Goal: Task Accomplishment & Management: Manage account settings

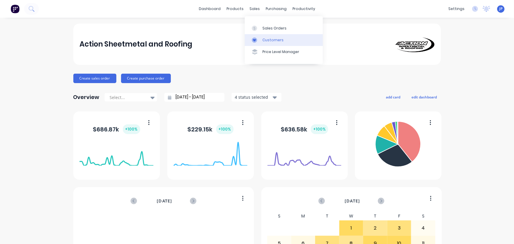
click at [263, 38] on div "Customers" at bounding box center [273, 39] width 21 height 5
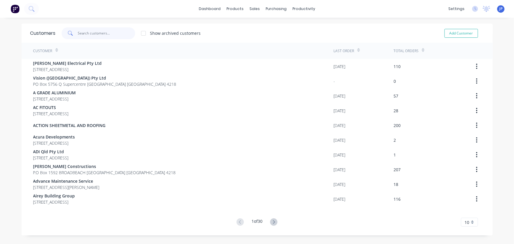
click at [91, 33] on input "text" at bounding box center [106, 33] width 57 height 12
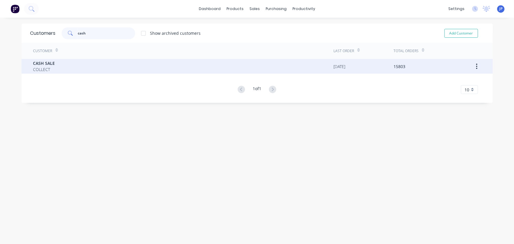
type input "cash"
click at [47, 69] on span "COLLECT" at bounding box center [44, 69] width 22 height 6
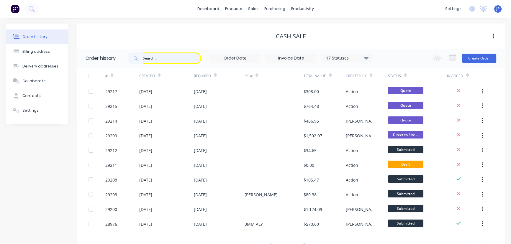
type input "9"
click at [147, 58] on input "text" at bounding box center [172, 58] width 58 height 12
type input "29209"
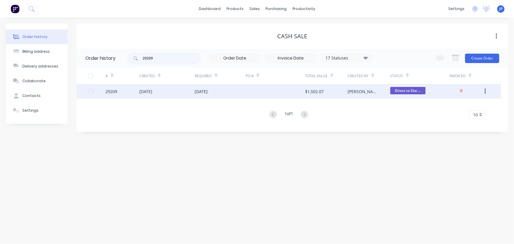
click at [144, 91] on div "[DATE]" at bounding box center [145, 91] width 13 height 6
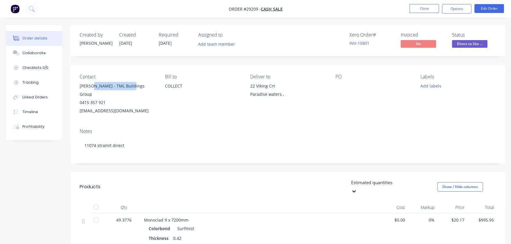
drag, startPoint x: 134, startPoint y: 87, endPoint x: 92, endPoint y: 84, distance: 41.9
click at [92, 84] on div "[PERSON_NAME] - TML Buildings Group" at bounding box center [118, 90] width 76 height 17
copy div "TML Buildings Group"
click at [451, 8] on button "Options" at bounding box center [456, 8] width 29 height 9
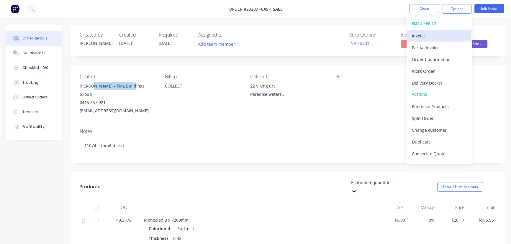
click at [421, 35] on div "Invoice" at bounding box center [439, 36] width 54 height 9
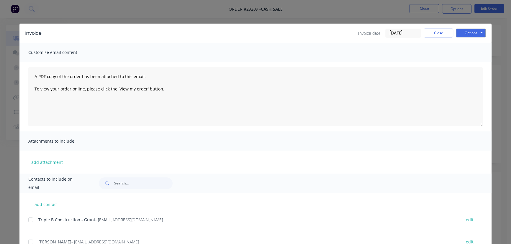
click at [408, 33] on input "[DATE]" at bounding box center [402, 33] width 35 height 9
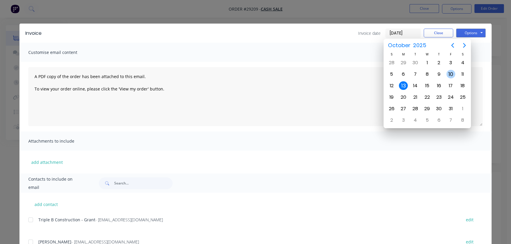
click at [448, 74] on div "10" at bounding box center [450, 74] width 9 height 9
type input "[DATE]"
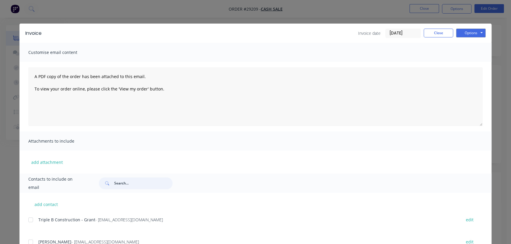
click at [120, 183] on input "text" at bounding box center [143, 183] width 58 height 12
paste input "TML Buildings Group"
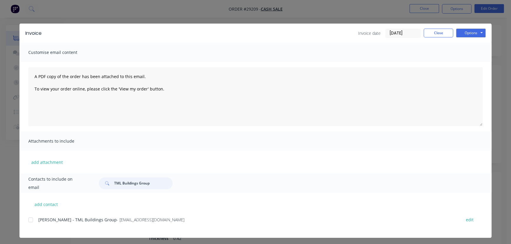
type input "TML Buildings Group"
drag, startPoint x: 153, startPoint y: 221, endPoint x: 49, endPoint y: 222, distance: 103.8
click at [49, 222] on div "[PERSON_NAME] - TML Buildings Group - [EMAIL_ADDRESS][DOMAIN_NAME]" at bounding box center [246, 220] width 417 height 6
copy div "TML Buildings Group - [EMAIL_ADDRESS][DOMAIN_NAME]"
click at [465, 30] on button "Options" at bounding box center [470, 33] width 29 height 9
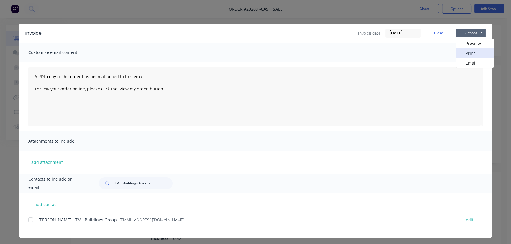
click at [462, 55] on button "Print" at bounding box center [475, 53] width 38 height 10
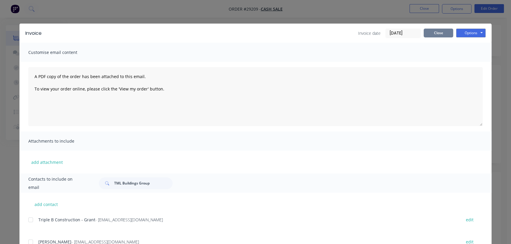
click at [429, 33] on button "Close" at bounding box center [437, 33] width 29 height 9
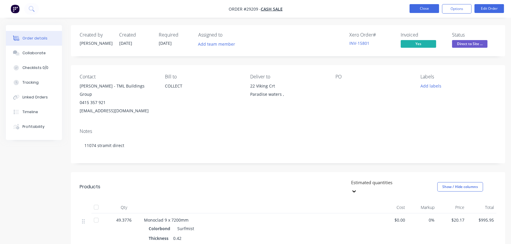
click at [427, 7] on button "Close" at bounding box center [423, 8] width 29 height 9
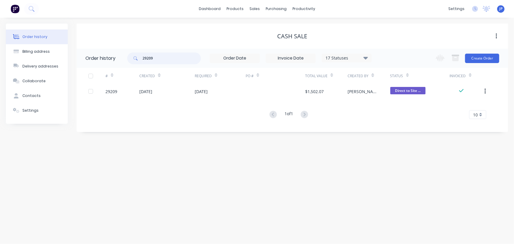
drag, startPoint x: 148, startPoint y: 56, endPoint x: 126, endPoint y: 57, distance: 21.8
click at [126, 57] on header "Order history 29209 17 Statuses Invoice Status Invoiced Not Invoiced Partial Or…" at bounding box center [293, 58] width 432 height 19
type input "29212"
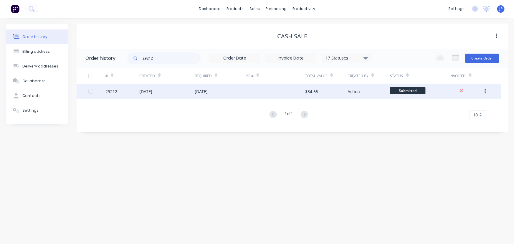
click at [144, 93] on div "[DATE]" at bounding box center [145, 91] width 13 height 6
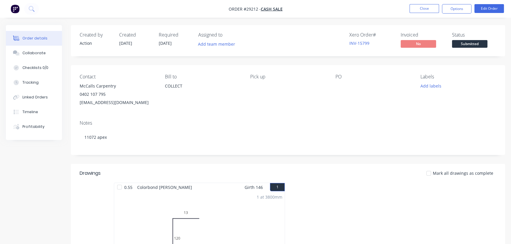
click at [112, 86] on div "McCalls Carpentry" at bounding box center [118, 86] width 76 height 8
drag, startPoint x: 116, startPoint y: 85, endPoint x: 75, endPoint y: 85, distance: 41.0
click at [75, 85] on div "Contact McCalls Carpentry 0402 107 795 [EMAIL_ADDRESS][DOMAIN_NAME] [PERSON_NAM…" at bounding box center [288, 90] width 434 height 50
copy div "McCalls Carpentry"
click at [454, 11] on button "Options" at bounding box center [456, 8] width 29 height 9
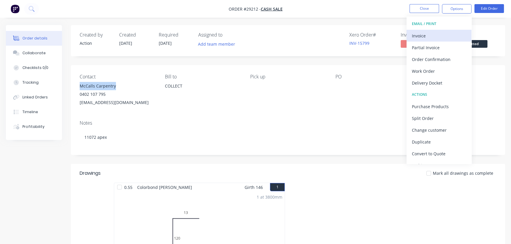
click at [427, 34] on div "Invoice" at bounding box center [439, 36] width 54 height 9
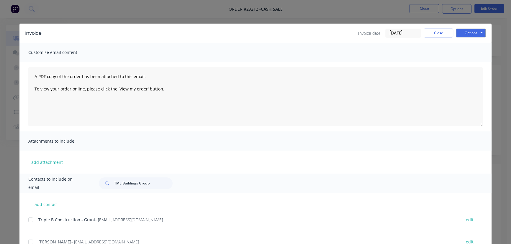
click at [409, 34] on input "[DATE]" at bounding box center [402, 33] width 35 height 9
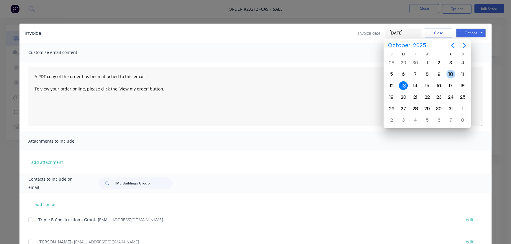
click at [450, 75] on div "10" at bounding box center [450, 74] width 9 height 9
type input "[DATE]"
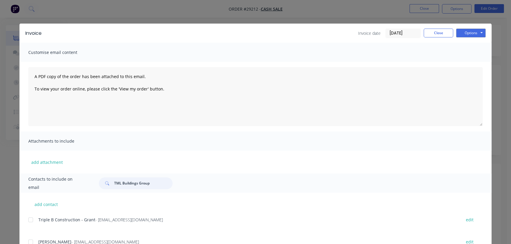
drag, startPoint x: 153, startPoint y: 183, endPoint x: 108, endPoint y: 186, distance: 44.6
click at [108, 186] on div "TML Buildings Group" at bounding box center [136, 183] width 74 height 12
paste input "McCalls Carpentry"
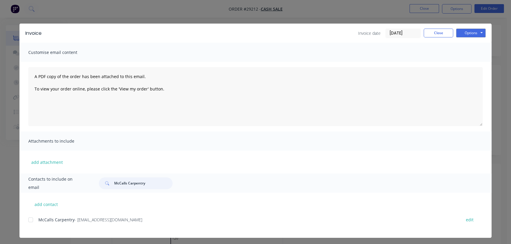
type input "McCalls Carpentry"
drag, startPoint x: 131, startPoint y: 223, endPoint x: 32, endPoint y: 223, distance: 99.1
click at [32, 223] on div "McCalls Carpentry - [EMAIL_ADDRESS][DOMAIN_NAME] edit" at bounding box center [259, 220] width 463 height 8
copy div "McCalls Carpentry - [EMAIL_ADDRESS][DOMAIN_NAME]"
drag, startPoint x: 460, startPoint y: 31, endPoint x: 463, endPoint y: 38, distance: 7.6
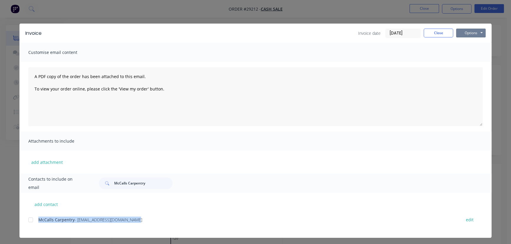
click at [460, 31] on button "Options" at bounding box center [470, 33] width 29 height 9
click at [465, 53] on button "Print" at bounding box center [475, 53] width 38 height 10
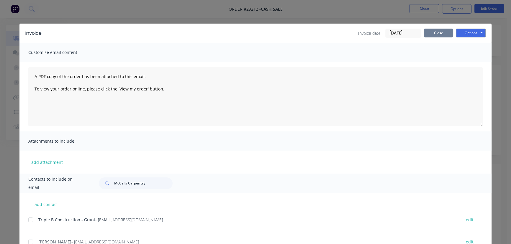
click at [433, 32] on button "Close" at bounding box center [437, 33] width 29 height 9
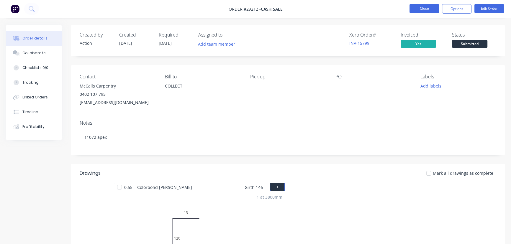
click at [423, 11] on button "Close" at bounding box center [423, 8] width 29 height 9
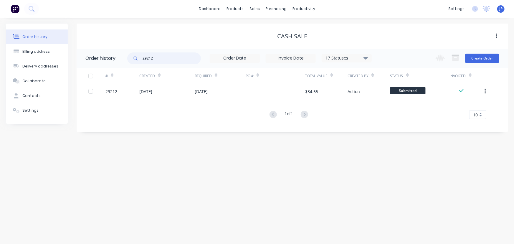
drag, startPoint x: 159, startPoint y: 60, endPoint x: 119, endPoint y: 62, distance: 40.1
click at [119, 62] on header "Order history 29212 17 Statuses Invoice Status Invoiced Not Invoiced Partial Or…" at bounding box center [293, 58] width 432 height 19
type input "29031"
click at [367, 57] on icon at bounding box center [366, 58] width 4 height 3
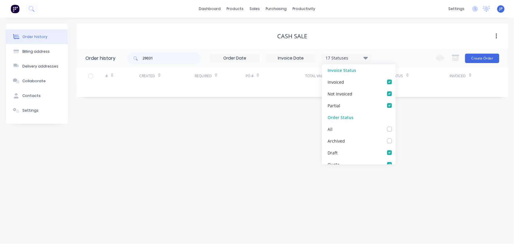
click at [396, 126] on label at bounding box center [396, 126] width 0 height 0
click at [396, 129] on input "checkbox" at bounding box center [398, 129] width 5 height 6
checkbox input "true"
click at [160, 60] on input "29031" at bounding box center [172, 58] width 58 height 12
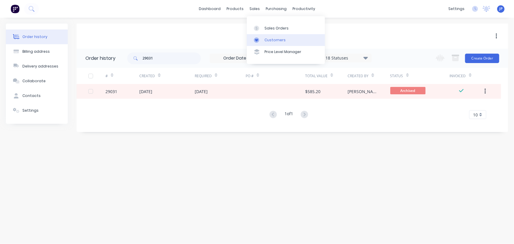
click at [266, 40] on div "Customers" at bounding box center [275, 39] width 21 height 5
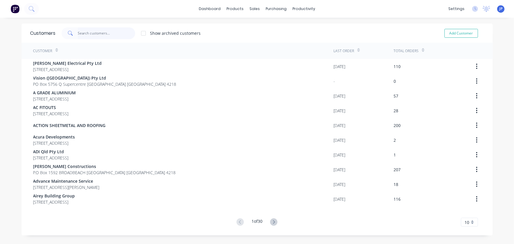
click at [84, 34] on input "text" at bounding box center [106, 33] width 57 height 12
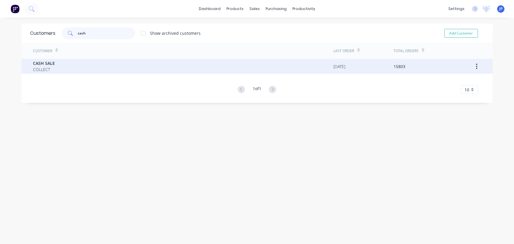
type input "cash"
click at [45, 64] on span "CASH SALE" at bounding box center [44, 63] width 22 height 6
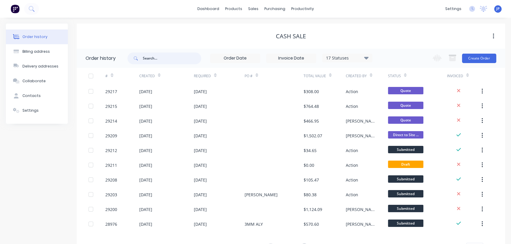
click at [151, 60] on input "text" at bounding box center [172, 58] width 58 height 12
type input "[PERSON_NAME]"
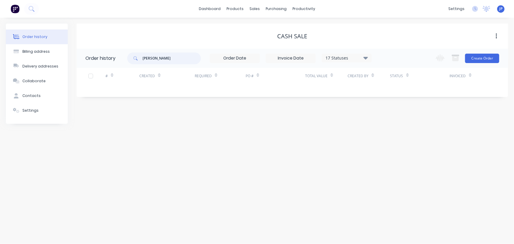
click at [157, 59] on input "[PERSON_NAME]" at bounding box center [172, 58] width 58 height 12
type input "[PERSON_NAME]"
click at [366, 57] on icon at bounding box center [366, 58] width 4 height 3
click at [396, 126] on label at bounding box center [396, 126] width 0 height 0
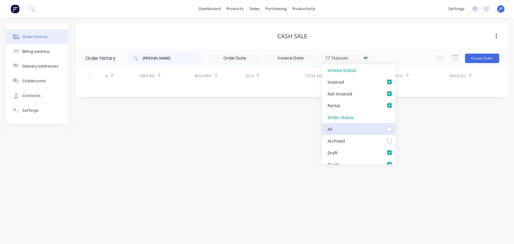
click at [396, 130] on input "checkbox" at bounding box center [398, 129] width 5 height 6
checkbox input "true"
click at [173, 58] on input "[PERSON_NAME]" at bounding box center [172, 58] width 58 height 12
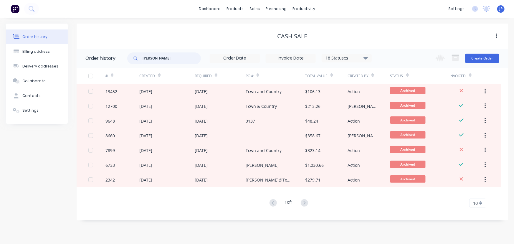
drag, startPoint x: 151, startPoint y: 59, endPoint x: 135, endPoint y: 59, distance: 15.9
click at [135, 59] on div "[PERSON_NAME]" at bounding box center [164, 58] width 74 height 12
type input "28967"
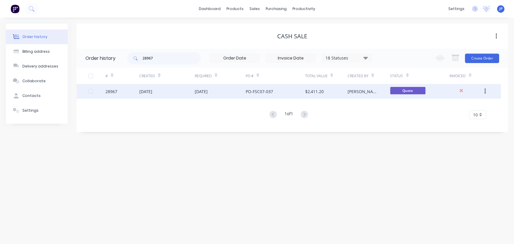
click at [147, 89] on div "[DATE]" at bounding box center [145, 91] width 13 height 6
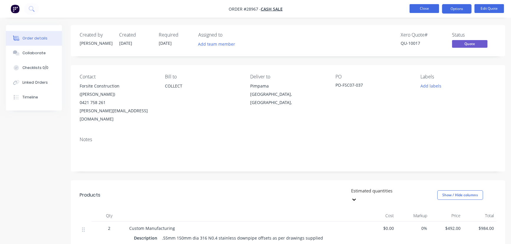
click at [419, 8] on button "Close" at bounding box center [423, 8] width 29 height 9
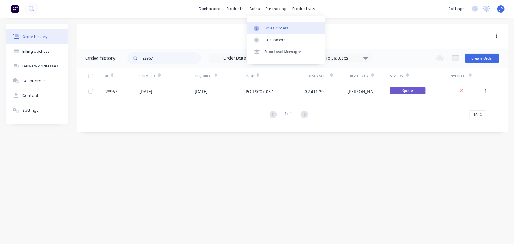
click at [268, 28] on div "Sales Orders" at bounding box center [277, 28] width 24 height 5
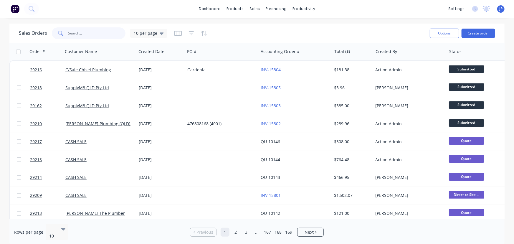
click at [88, 36] on input "text" at bounding box center [96, 33] width 57 height 12
type input "29216"
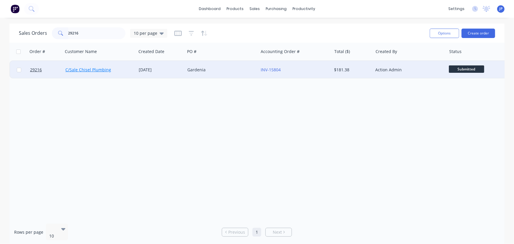
click at [84, 71] on link "C/Sale Chisel Plumbing" at bounding box center [88, 70] width 46 height 6
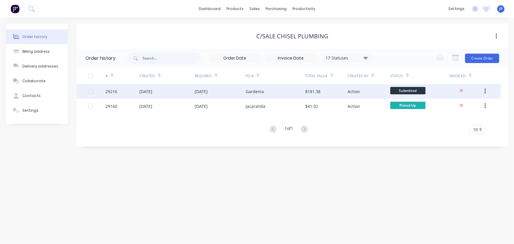
click at [149, 91] on div "[DATE]" at bounding box center [145, 91] width 13 height 6
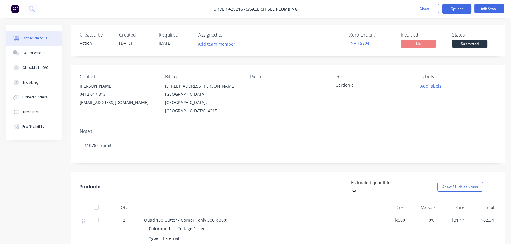
click at [457, 7] on button "Options" at bounding box center [456, 8] width 29 height 9
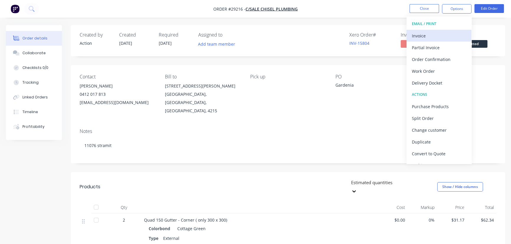
click at [418, 37] on div "Invoice" at bounding box center [439, 36] width 54 height 9
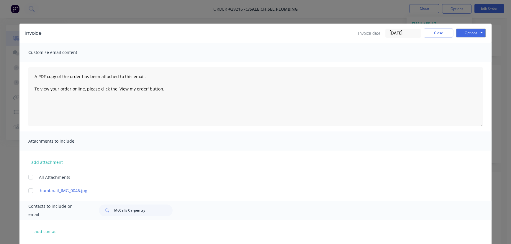
click at [412, 37] on input "[DATE]" at bounding box center [402, 33] width 35 height 9
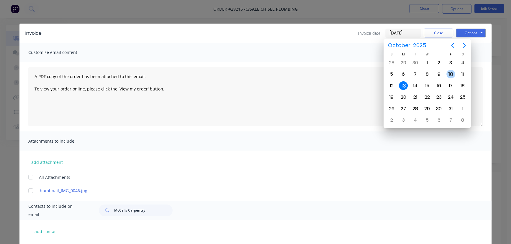
click at [449, 73] on div "10" at bounding box center [450, 74] width 9 height 9
type input "[DATE]"
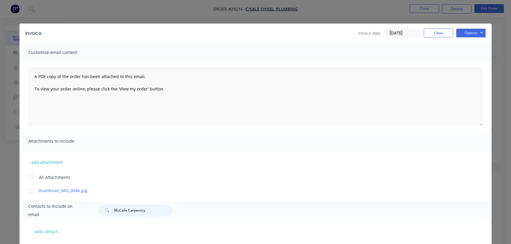
drag, startPoint x: 149, startPoint y: 213, endPoint x: 97, endPoint y: 210, distance: 51.4
click at [99, 210] on div "McCalls Carpentry" at bounding box center [136, 211] width 74 height 12
click at [461, 32] on button "Options" at bounding box center [470, 33] width 29 height 9
click at [457, 53] on button "Print" at bounding box center [475, 53] width 38 height 10
click at [436, 33] on button "Close" at bounding box center [437, 33] width 29 height 9
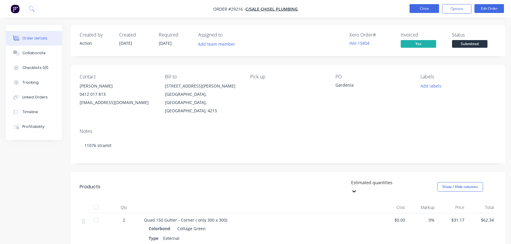
click at [417, 5] on button "Close" at bounding box center [423, 8] width 29 height 9
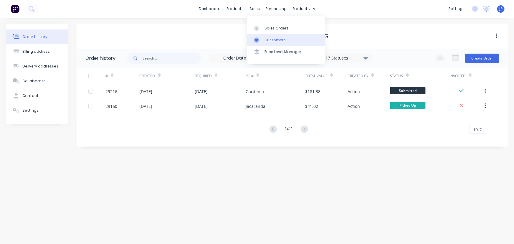
click at [265, 38] on div "Customers" at bounding box center [275, 39] width 21 height 5
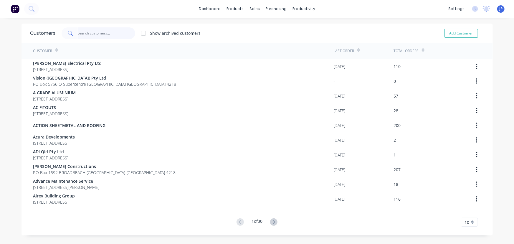
click at [96, 32] on input "text" at bounding box center [106, 33] width 57 height 12
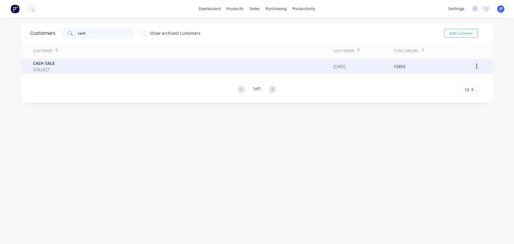
type input "cash"
click at [54, 63] on div "CASH SALE COLLECT" at bounding box center [183, 66] width 301 height 15
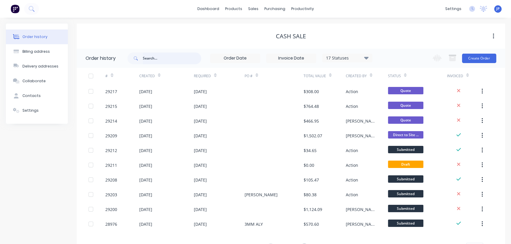
click at [153, 60] on input "text" at bounding box center [172, 58] width 58 height 12
type input "Euroclad"
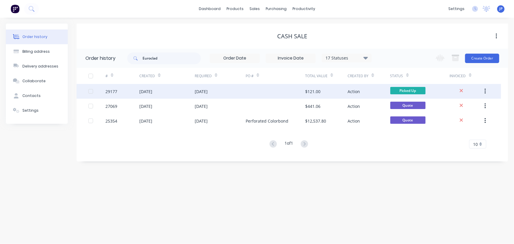
click at [147, 90] on div "[DATE]" at bounding box center [145, 91] width 13 height 6
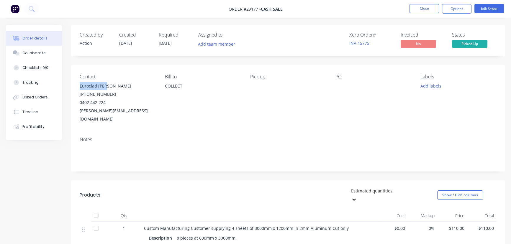
drag, startPoint x: 111, startPoint y: 83, endPoint x: 72, endPoint y: 86, distance: 38.7
click at [72, 86] on div "Contact Euroclad [PERSON_NAME] [PHONE_NUMBER] [PERSON_NAME][EMAIL_ADDRESS][DOMA…" at bounding box center [288, 98] width 434 height 67
copy div "Euroclad [PERSON_NAME]"
click at [462, 7] on button "Options" at bounding box center [456, 8] width 29 height 9
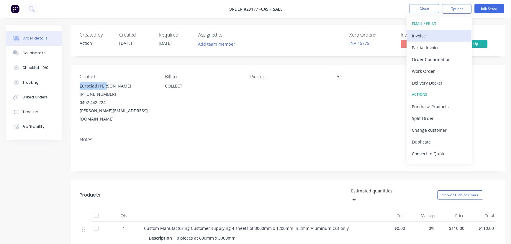
click at [424, 34] on div "Invoice" at bounding box center [439, 36] width 54 height 9
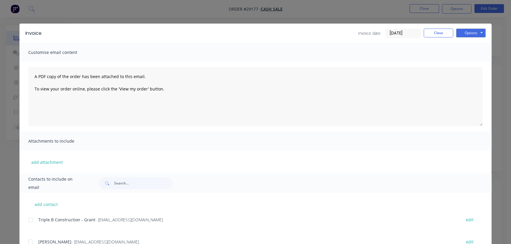
click at [412, 33] on input "[DATE]" at bounding box center [402, 33] width 35 height 9
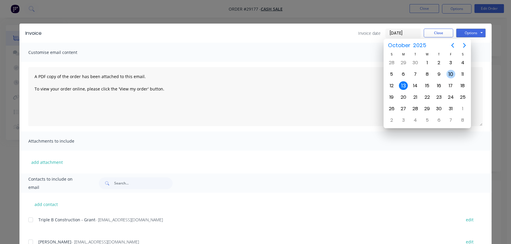
click at [449, 72] on div "10" at bounding box center [450, 74] width 9 height 9
type input "[DATE]"
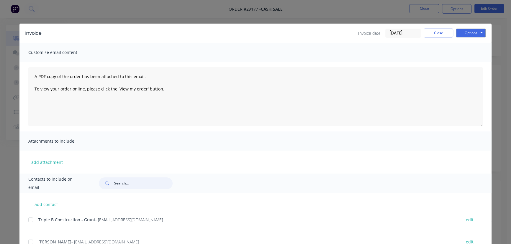
click at [115, 178] on input "text" at bounding box center [143, 183] width 58 height 12
paste input "Euroclad [PERSON_NAME]"
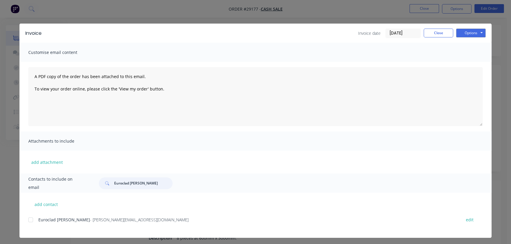
type input "Euroclad [PERSON_NAME]"
drag, startPoint x: 115, startPoint y: 223, endPoint x: 35, endPoint y: 225, distance: 79.3
click at [35, 225] on div "Euroclad Tate - [EMAIL_ADDRESS][DOMAIN_NAME] edit" at bounding box center [259, 223] width 463 height 15
copy div "Euroclad Tate - [EMAIL_ADDRESS][DOMAIN_NAME]"
click at [463, 33] on button "Options" at bounding box center [470, 33] width 29 height 9
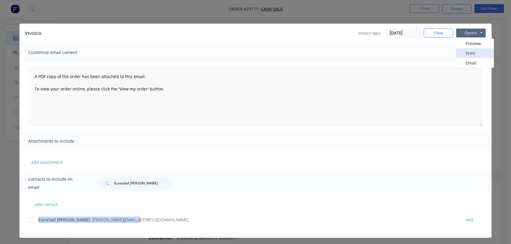
click at [460, 52] on button "Print" at bounding box center [475, 53] width 38 height 10
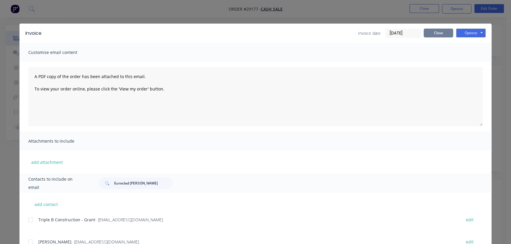
click at [443, 35] on button "Close" at bounding box center [437, 33] width 29 height 9
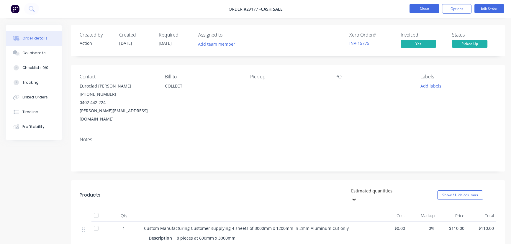
click at [422, 6] on button "Close" at bounding box center [423, 8] width 29 height 9
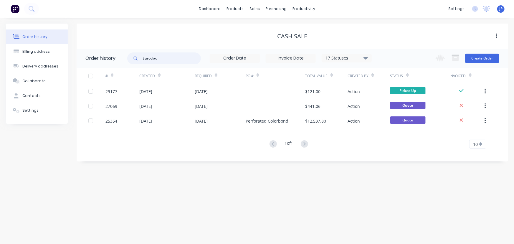
drag, startPoint x: 162, startPoint y: 61, endPoint x: 117, endPoint y: 55, distance: 45.8
click at [120, 60] on header "Order history Euroclad 17 Statuses Invoice Status Invoiced Not Invoiced Partial…" at bounding box center [293, 58] width 432 height 19
type input "[PERSON_NAME]"
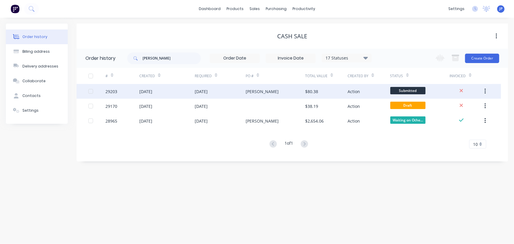
click at [152, 89] on div "[DATE]" at bounding box center [145, 91] width 13 height 6
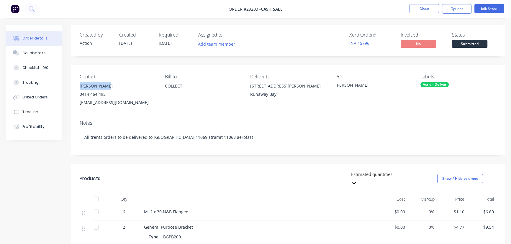
drag, startPoint x: 109, startPoint y: 83, endPoint x: 72, endPoint y: 86, distance: 37.3
click at [72, 86] on div "Contact [PERSON_NAME] [PHONE_NUMBER] [EMAIL_ADDRESS][DOMAIN_NAME] [PERSON_NAME]…" at bounding box center [288, 90] width 434 height 50
copy div "[PERSON_NAME]"
click at [453, 7] on button "Options" at bounding box center [456, 8] width 29 height 9
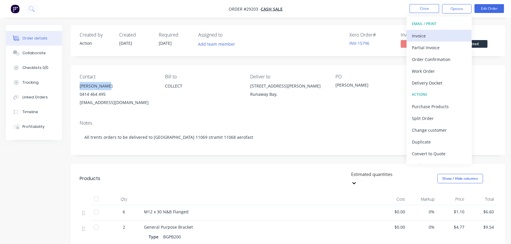
click at [433, 34] on div "Invoice" at bounding box center [439, 36] width 54 height 9
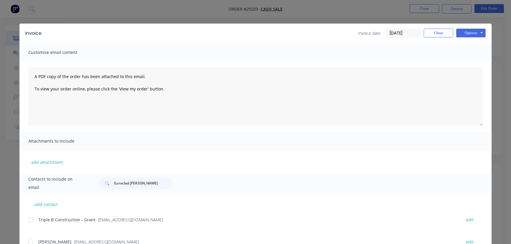
click at [403, 32] on input "[DATE]" at bounding box center [402, 33] width 35 height 9
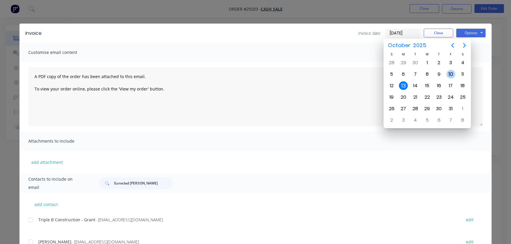
click at [449, 73] on div "10" at bounding box center [450, 74] width 9 height 9
type input "[DATE]"
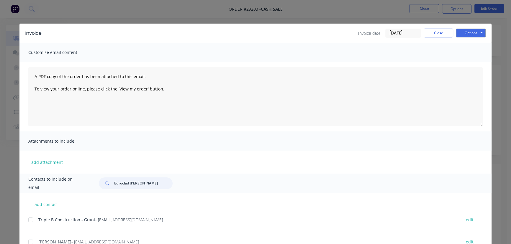
drag, startPoint x: 130, startPoint y: 185, endPoint x: 111, endPoint y: 186, distance: 19.2
click at [111, 186] on div "Euroclad [PERSON_NAME]" at bounding box center [136, 183] width 74 height 12
paste input "[PERSON_NAME]"
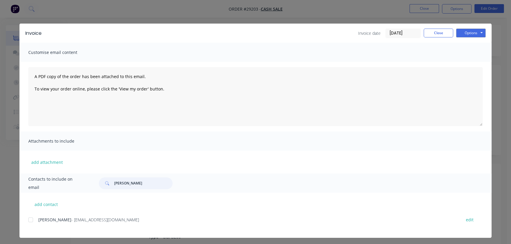
type input "[PERSON_NAME]"
drag, startPoint x: 107, startPoint y: 219, endPoint x: 35, endPoint y: 222, distance: 72.0
click at [35, 222] on div "[PERSON_NAME] - [EMAIL_ADDRESS][DOMAIN_NAME] edit" at bounding box center [259, 220] width 463 height 8
copy div "[PERSON_NAME] - [EMAIL_ADDRESS][DOMAIN_NAME]"
click at [463, 32] on button "Options" at bounding box center [470, 33] width 29 height 9
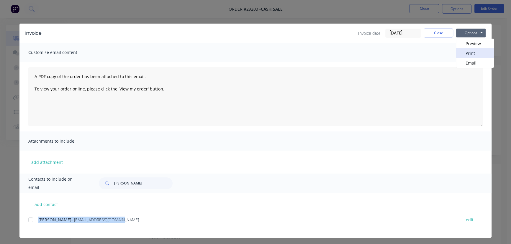
click at [461, 52] on button "Print" at bounding box center [475, 53] width 38 height 10
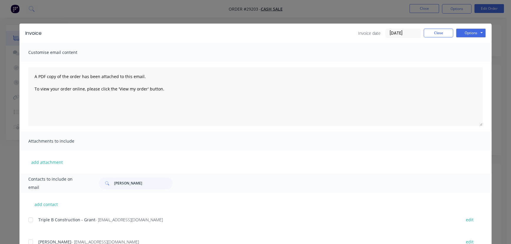
click at [430, 38] on div "Invoice date [DATE] Close Options Preview Print Email" at bounding box center [421, 33] width 127 height 9
click at [431, 35] on button "Close" at bounding box center [437, 33] width 29 height 9
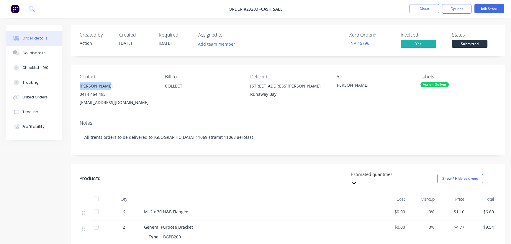
drag, startPoint x: 104, startPoint y: 84, endPoint x: 77, endPoint y: 85, distance: 27.7
click at [77, 85] on div "Contact [PERSON_NAME] [PHONE_NUMBER] [EMAIL_ADDRESS][DOMAIN_NAME] [PERSON_NAME]…" at bounding box center [288, 90] width 434 height 50
copy div "[PERSON_NAME]"
click at [450, 12] on button "Options" at bounding box center [456, 8] width 29 height 9
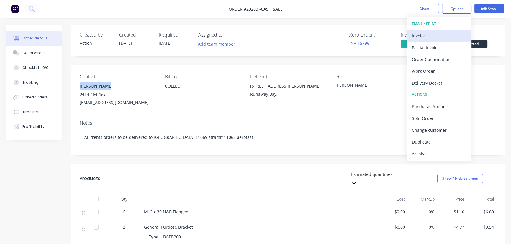
click at [443, 34] on div "Invoice" at bounding box center [439, 36] width 54 height 9
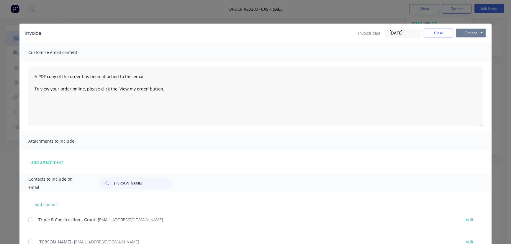
click at [468, 34] on button "Options" at bounding box center [470, 33] width 29 height 9
click at [465, 51] on button "Print" at bounding box center [475, 53] width 38 height 10
click at [439, 32] on button "Close" at bounding box center [437, 33] width 29 height 9
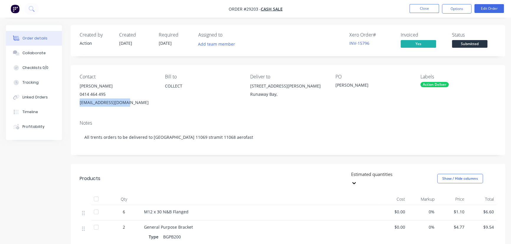
drag, startPoint x: 128, startPoint y: 103, endPoint x: 78, endPoint y: 109, distance: 50.1
click at [78, 109] on div "Contact [PERSON_NAME] [PHONE_NUMBER] [EMAIL_ADDRESS][DOMAIN_NAME] [PERSON_NAME]…" at bounding box center [288, 90] width 434 height 50
copy div "[EMAIL_ADDRESS][DOMAIN_NAME]"
drag, startPoint x: 103, startPoint y: 83, endPoint x: 79, endPoint y: 84, distance: 24.8
click at [79, 84] on div "Contact [PERSON_NAME] [PHONE_NUMBER] [EMAIL_ADDRESS][DOMAIN_NAME] [PERSON_NAME]…" at bounding box center [288, 90] width 434 height 50
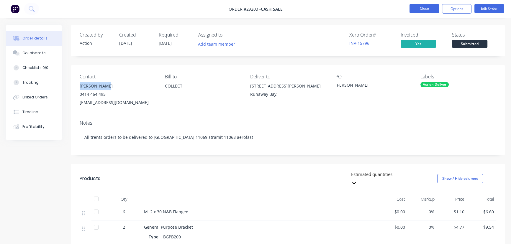
click at [414, 9] on button "Close" at bounding box center [423, 8] width 29 height 9
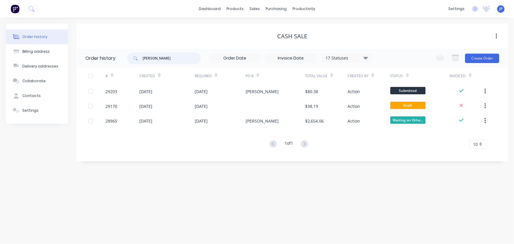
drag, startPoint x: 159, startPoint y: 57, endPoint x: 125, endPoint y: 57, distance: 34.5
click at [125, 57] on header "Order history [PERSON_NAME] 17 Statuses Invoice Status Invoiced Not Invoiced Pa…" at bounding box center [293, 58] width 432 height 19
type input "Shutter"
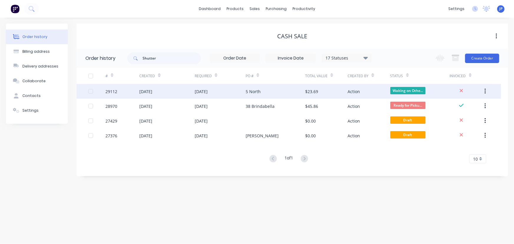
click at [151, 89] on div "[DATE]" at bounding box center [145, 91] width 13 height 6
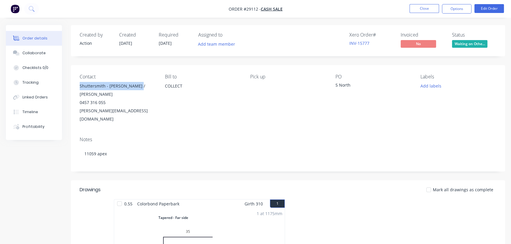
drag, startPoint x: 138, startPoint y: 84, endPoint x: 78, endPoint y: 84, distance: 60.4
click at [78, 84] on div "Contact Shuttersmith - [PERSON_NAME] / [PERSON_NAME] 0457 316 055 [PERSON_NAME]…" at bounding box center [288, 98] width 434 height 67
click at [450, 10] on button "Options" at bounding box center [456, 8] width 29 height 9
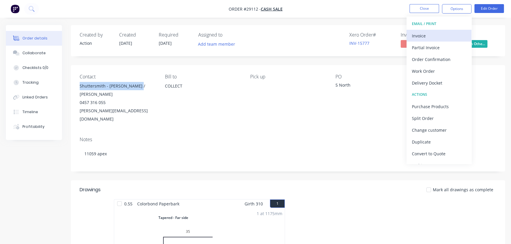
click at [417, 35] on div "Invoice" at bounding box center [439, 36] width 54 height 9
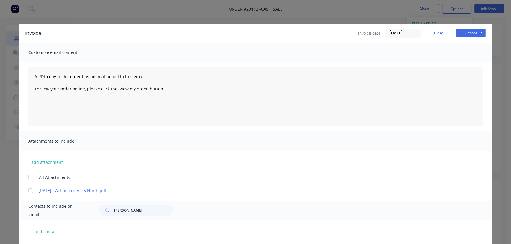
click at [403, 33] on input "[DATE]" at bounding box center [402, 33] width 35 height 9
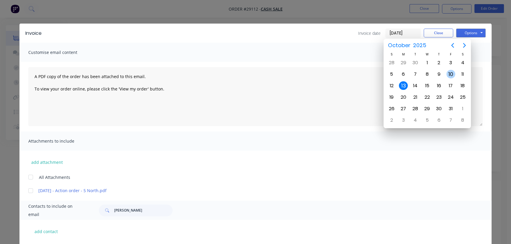
click at [449, 74] on div "10" at bounding box center [450, 74] width 9 height 9
type input "[DATE]"
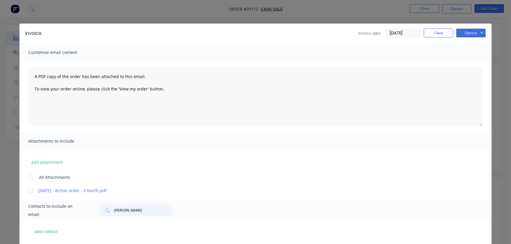
drag, startPoint x: 136, startPoint y: 213, endPoint x: 106, endPoint y: 212, distance: 31.0
click at [106, 212] on div "[PERSON_NAME]" at bounding box center [136, 211] width 74 height 12
paste input "Shuttersmith - [PERSON_NAME] / [PERSON_NAME]"
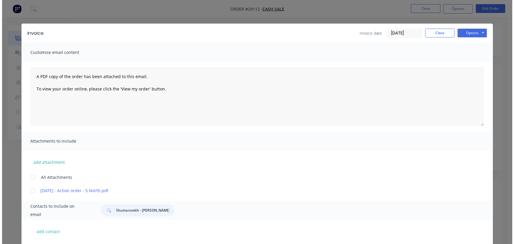
scroll to position [29, 0]
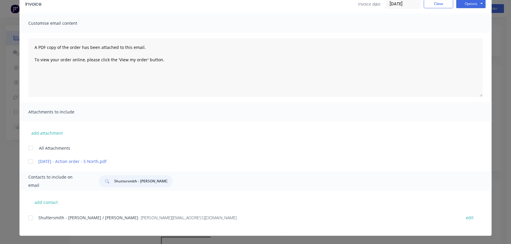
type input "Shuttersmith - [PERSON_NAME] / [PERSON_NAME]"
drag, startPoint x: 155, startPoint y: 221, endPoint x: 26, endPoint y: 217, distance: 128.6
click at [28, 217] on div "Shuttersmith - [PERSON_NAME] / Craig - [EMAIL_ADDRESS][DOMAIN_NAME] edit" at bounding box center [259, 218] width 463 height 8
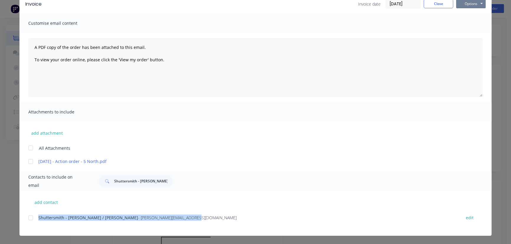
drag, startPoint x: 468, startPoint y: 3, endPoint x: 468, endPoint y: 9, distance: 5.9
click at [468, 5] on button "Options" at bounding box center [470, 3] width 29 height 9
click at [468, 25] on button "Print" at bounding box center [475, 24] width 38 height 10
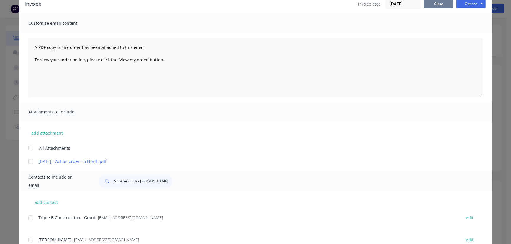
click at [430, 6] on button "Close" at bounding box center [437, 3] width 29 height 9
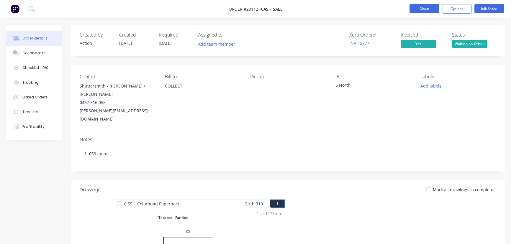
click at [420, 6] on button "Close" at bounding box center [423, 8] width 29 height 9
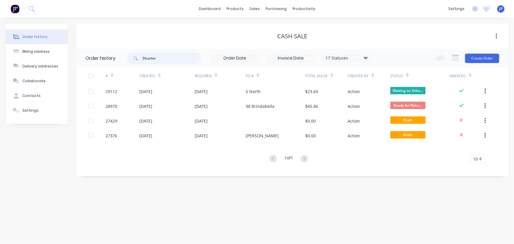
drag, startPoint x: 165, startPoint y: 56, endPoint x: 137, endPoint y: 61, distance: 28.5
click at [137, 61] on div "Shutter" at bounding box center [164, 58] width 74 height 12
type input "29135"
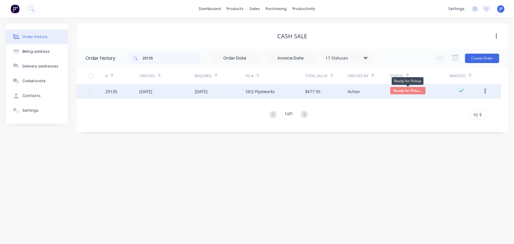
click at [404, 88] on span "Ready for Picku..." at bounding box center [408, 90] width 35 height 7
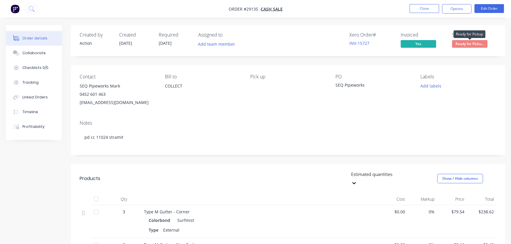
click at [457, 44] on span "Ready for Picku..." at bounding box center [469, 43] width 35 height 7
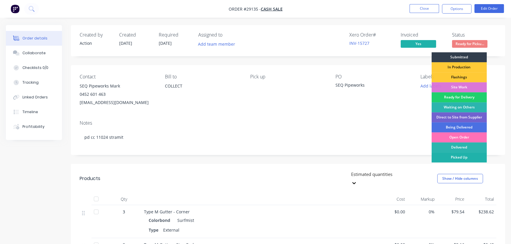
click at [448, 155] on div "Picked Up" at bounding box center [458, 157] width 55 height 10
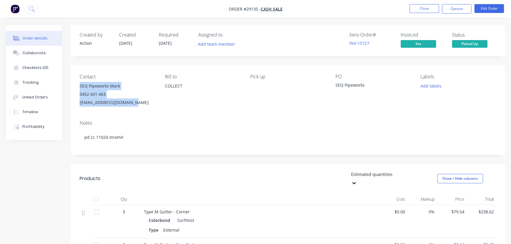
drag, startPoint x: 136, startPoint y: 103, endPoint x: 76, endPoint y: 87, distance: 62.9
click at [76, 87] on div "Contact SEQ Pipeworks Mark 0452 601 463 [EMAIL_ADDRESS][DOMAIN_NAME] Bill to CO…" at bounding box center [288, 90] width 434 height 50
drag, startPoint x: 42, startPoint y: 52, endPoint x: 44, endPoint y: 67, distance: 15.2
click at [42, 53] on div "Collaborate" at bounding box center [33, 52] width 23 height 5
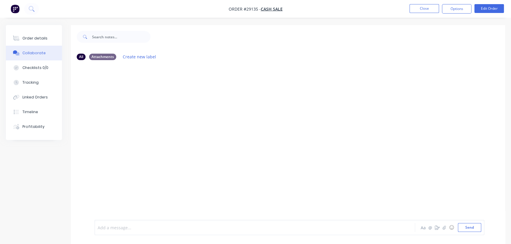
click at [110, 228] on div at bounding box center [241, 228] width 287 height 6
click at [135, 229] on span "Collected by [PERSON_NAME], added 2 x INt Type M gutter corner & 7 x Evt Corner…" at bounding box center [181, 228] width 166 height 6
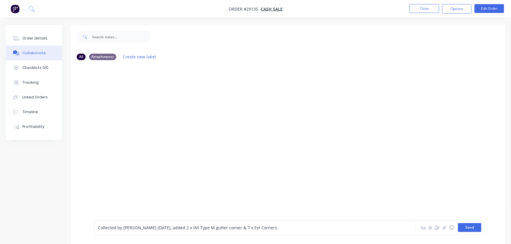
click at [468, 228] on button "Send" at bounding box center [469, 227] width 23 height 9
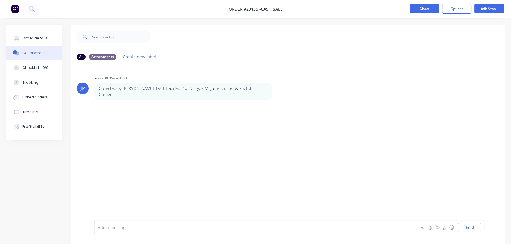
click at [415, 7] on button "Close" at bounding box center [423, 8] width 29 height 9
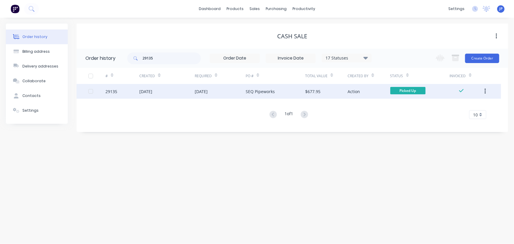
click at [484, 91] on button "button" at bounding box center [486, 91] width 14 height 11
click at [459, 106] on div "Archive" at bounding box center [464, 107] width 45 height 9
